Goal: Transaction & Acquisition: Purchase product/service

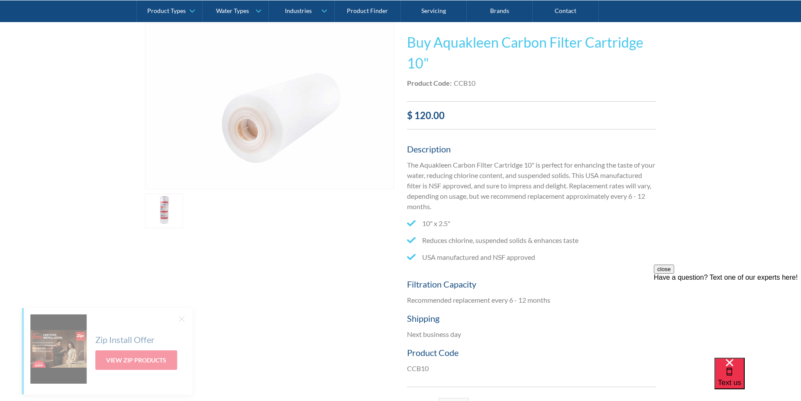
scroll to position [43, 0]
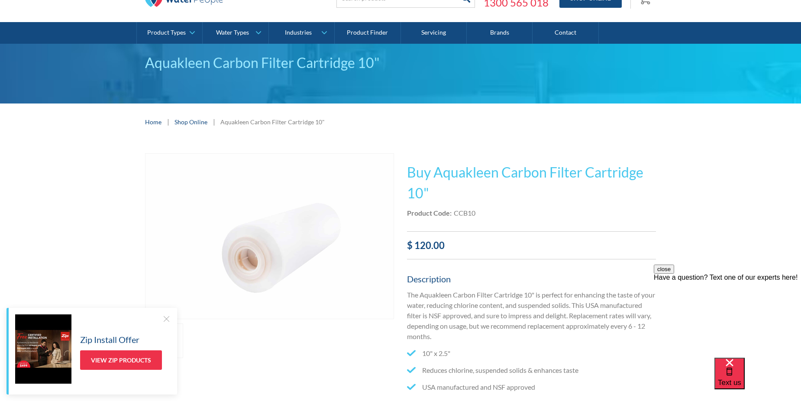
click at [301, 226] on img "open lightbox" at bounding box center [270, 236] width 248 height 165
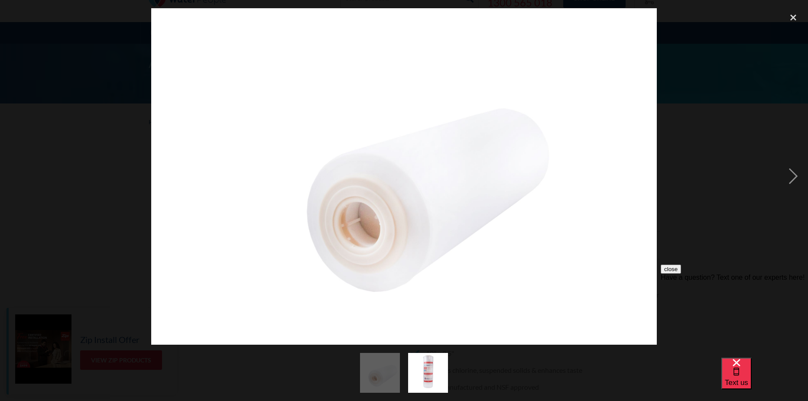
click at [438, 385] on img "show item 2 of 2" at bounding box center [428, 373] width 60 height 40
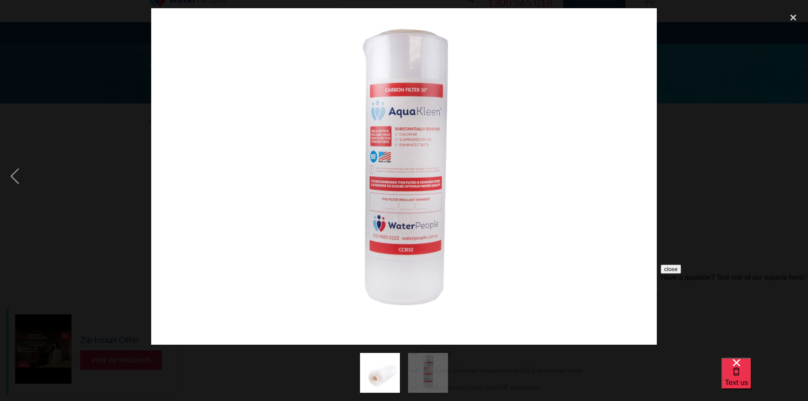
click at [674, 158] on div at bounding box center [404, 176] width 808 height 337
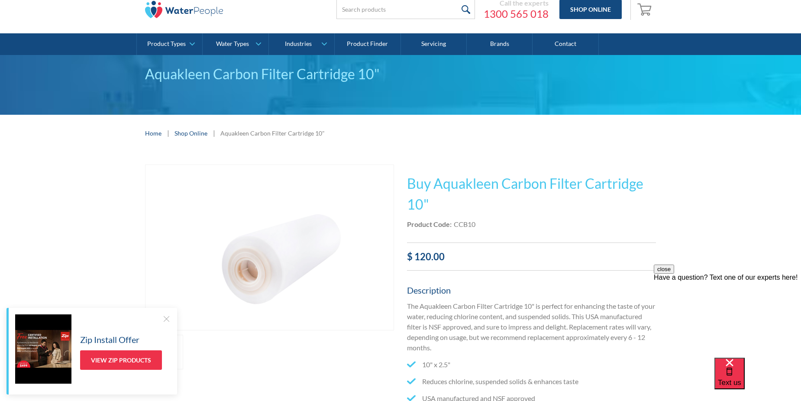
scroll to position [0, 0]
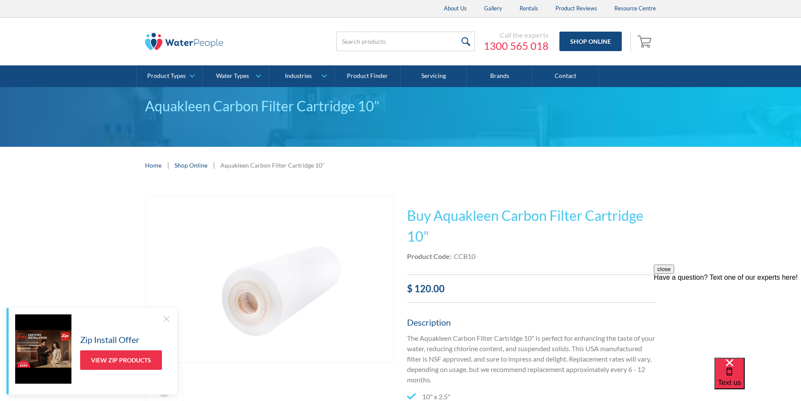
drag, startPoint x: 67, startPoint y: 191, endPoint x: 71, endPoint y: 188, distance: 5.5
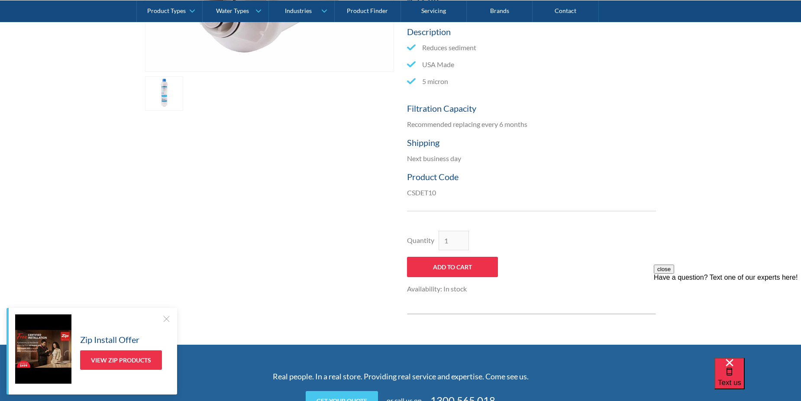
scroll to position [217, 0]
